Goal: Obtain resource: Obtain resource

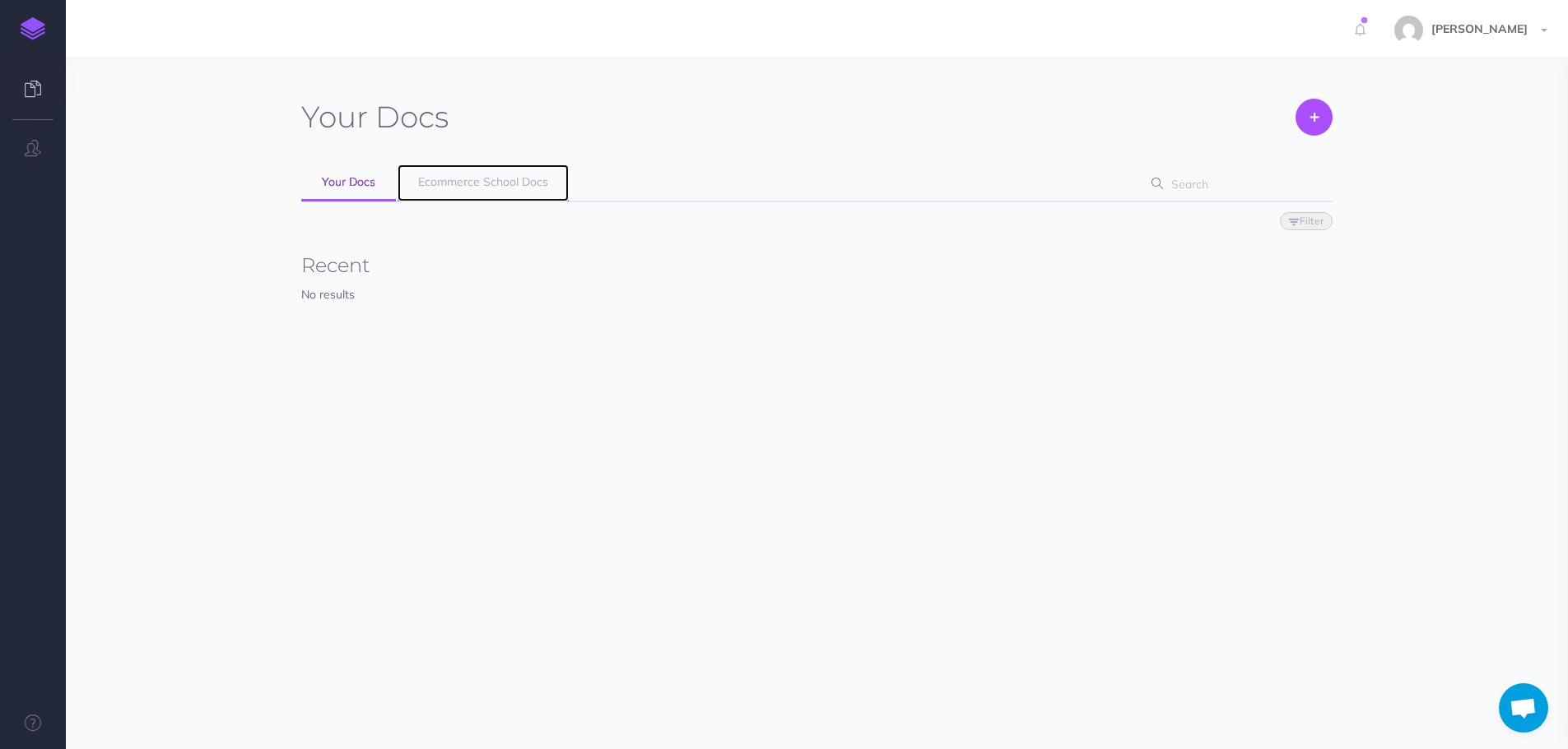
click at [453, 191] on link "Ecommerce School Docs" at bounding box center [482, 182] width 171 height 37
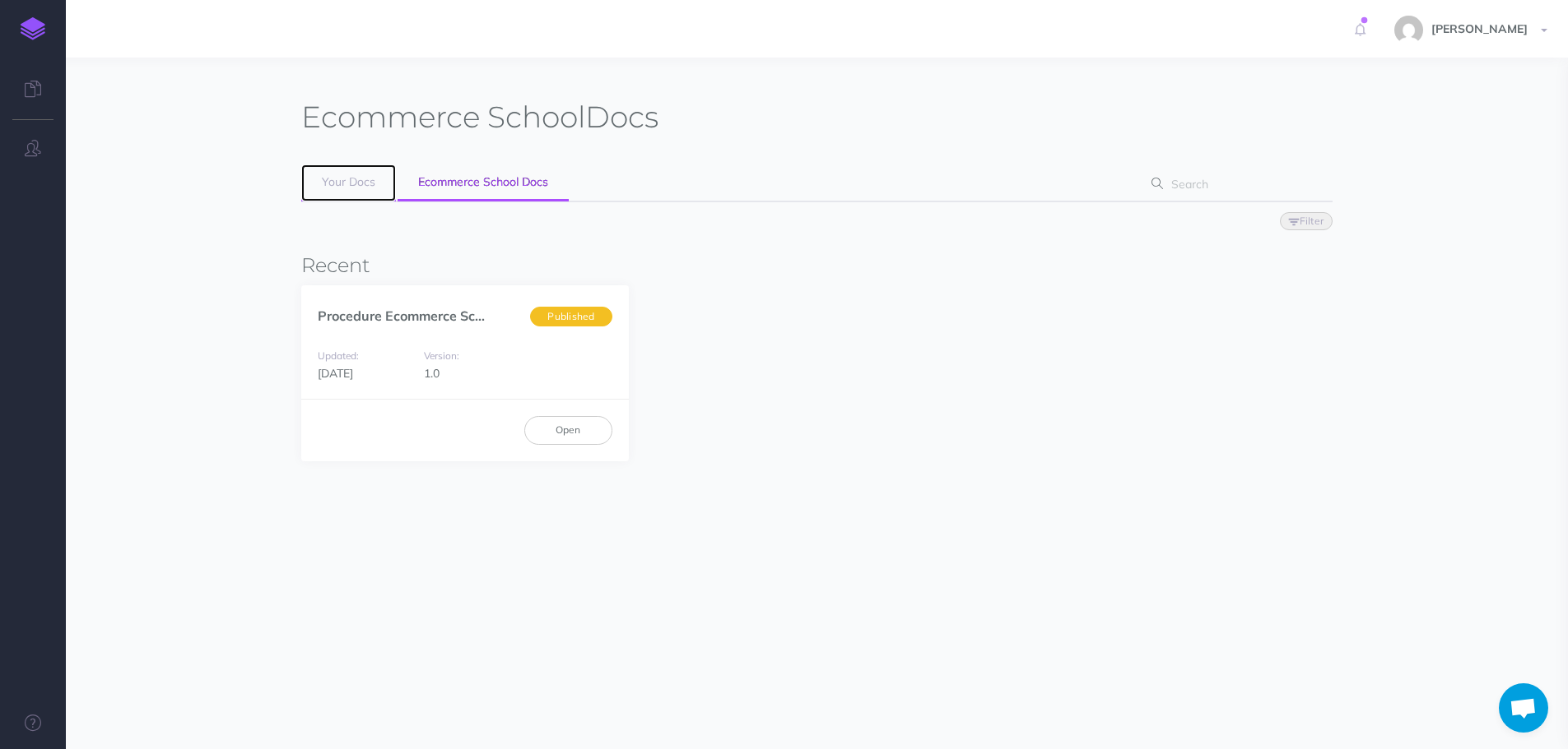
click at [346, 190] on link "Your Docs" at bounding box center [348, 182] width 94 height 37
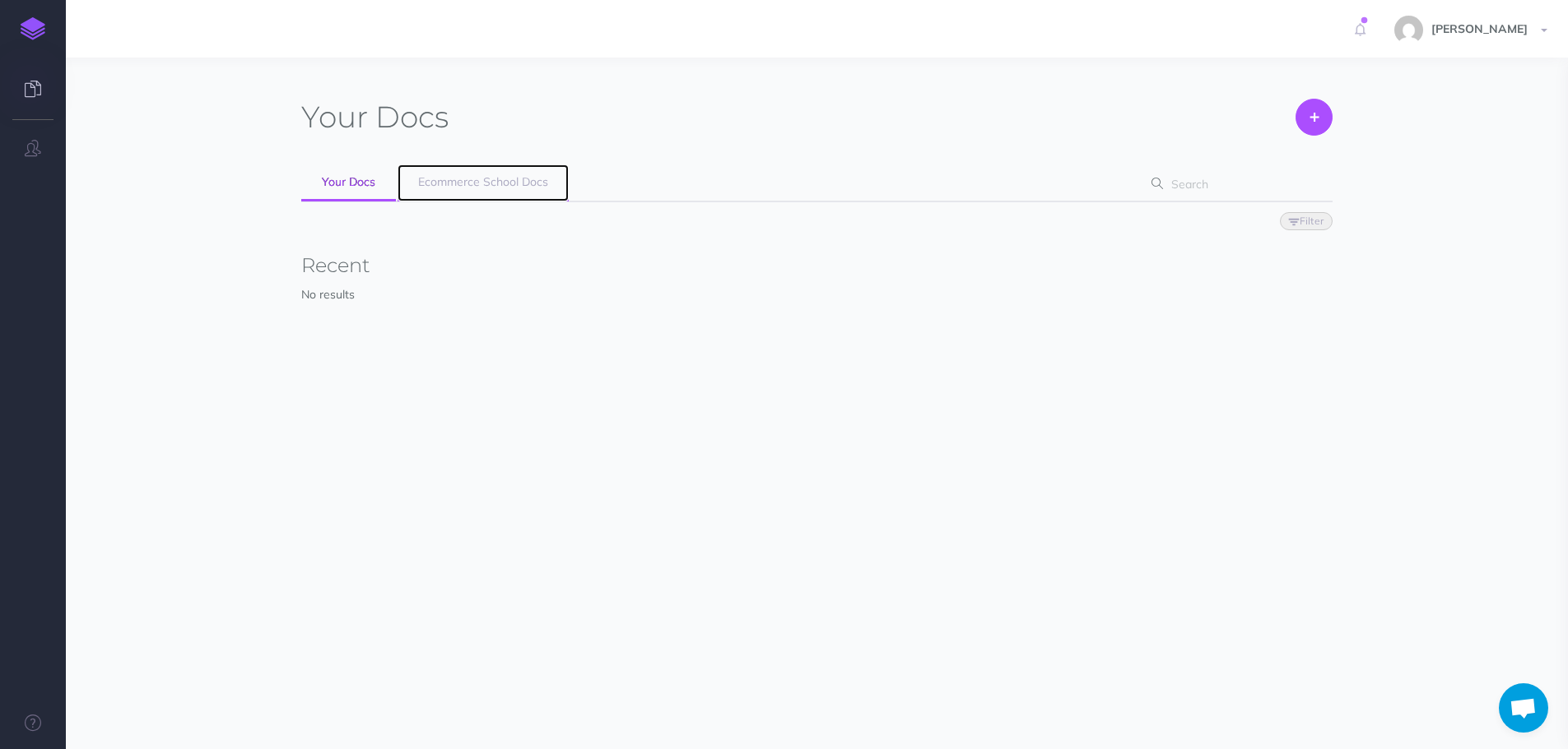
click at [419, 182] on span "Ecommerce School Docs" at bounding box center [483, 182] width 130 height 15
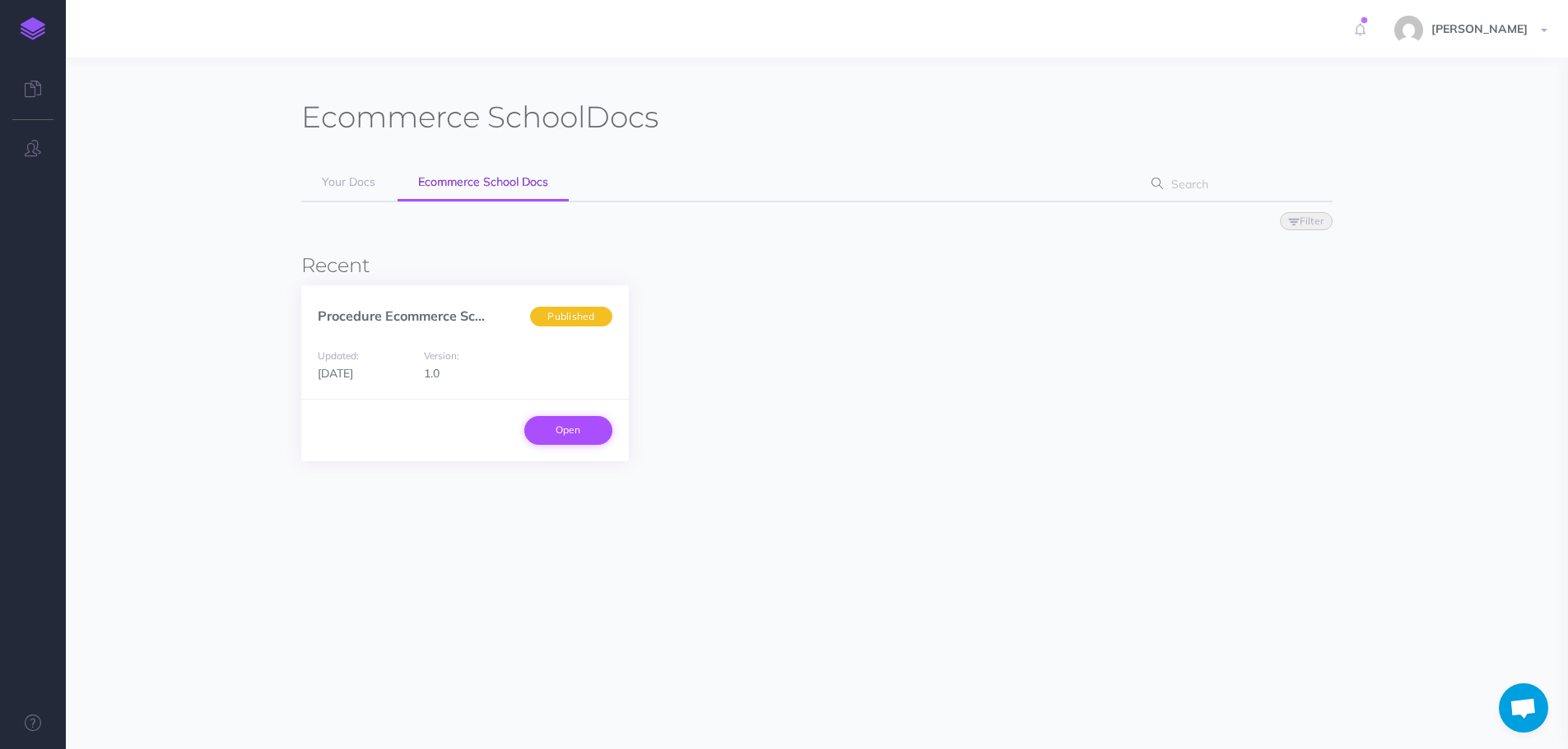
click at [584, 427] on link "Open" at bounding box center [568, 429] width 88 height 28
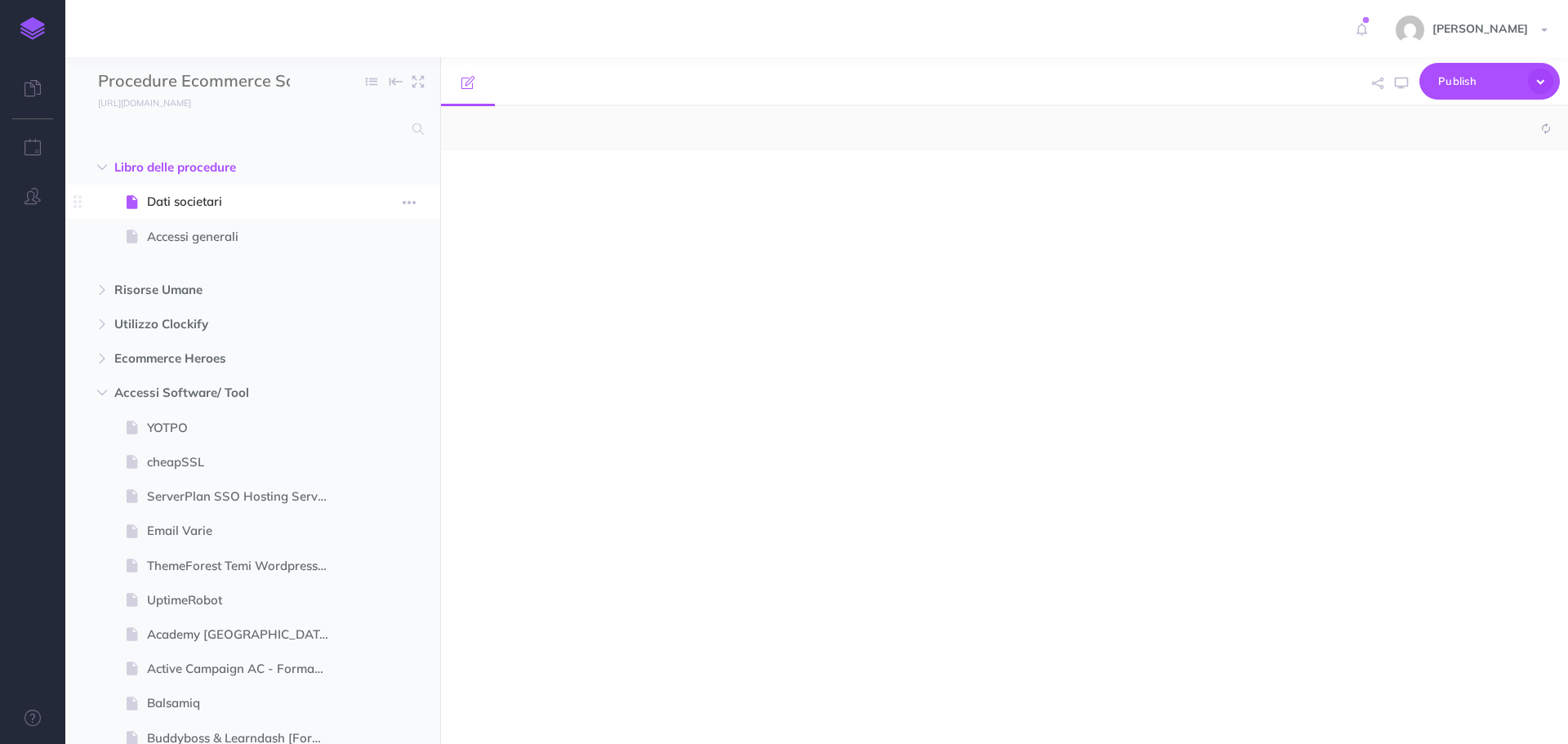
click at [194, 197] on span "Dati societari" at bounding box center [244, 202] width 195 height 20
select select "null"
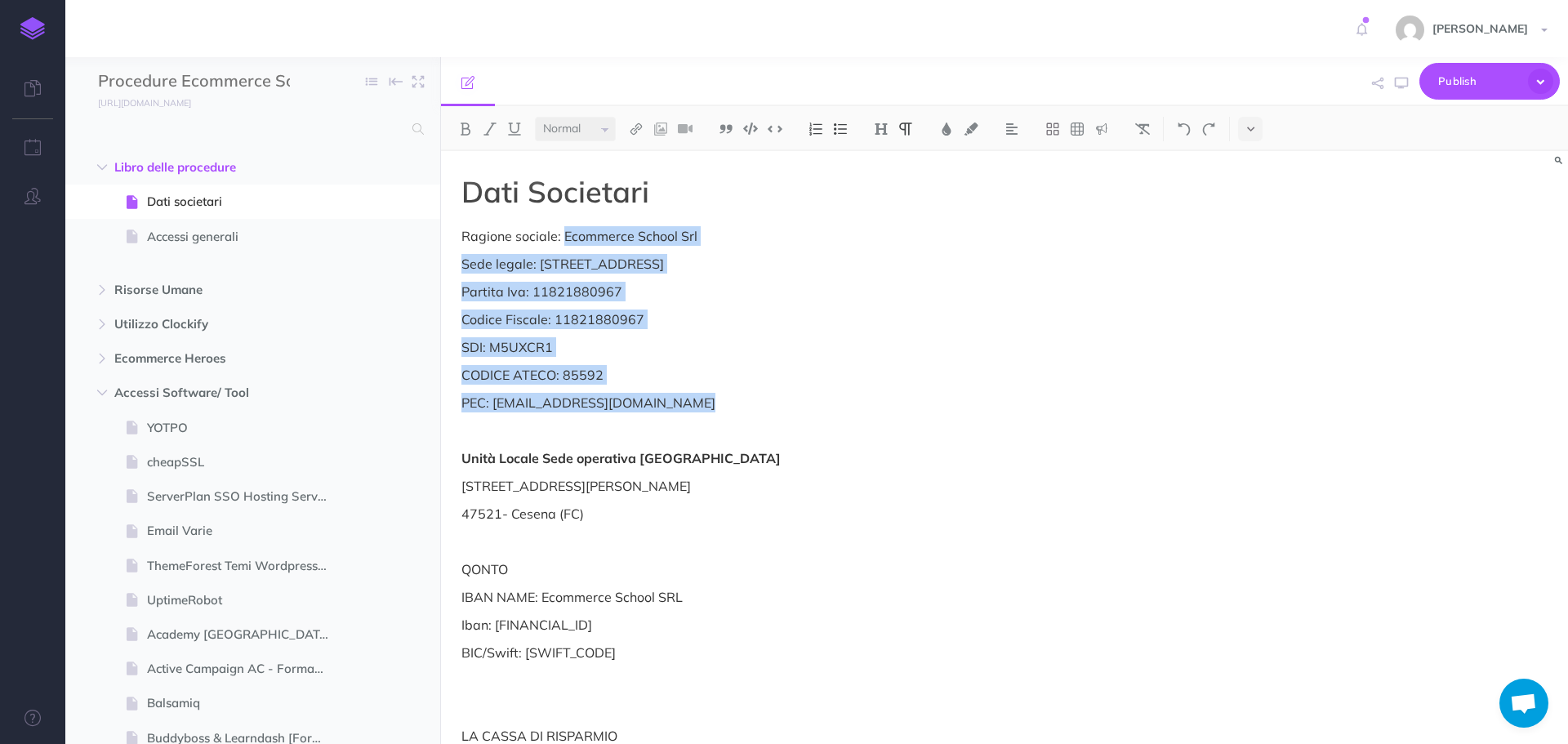
drag, startPoint x: 562, startPoint y: 237, endPoint x: 683, endPoint y: 401, distance: 203.8
click at [683, 401] on div "Dati Societari Ragione sociale: Ecommerce School Srl Sede legale: [STREET_ADDRE…" at bounding box center [836, 635] width 789 height 968
copy div "Ecommerce School Srl Sede legale: [STREET_ADDRESS] Partita Iva: 11821880967 Cod…"
